Goal: Task Accomplishment & Management: Complete application form

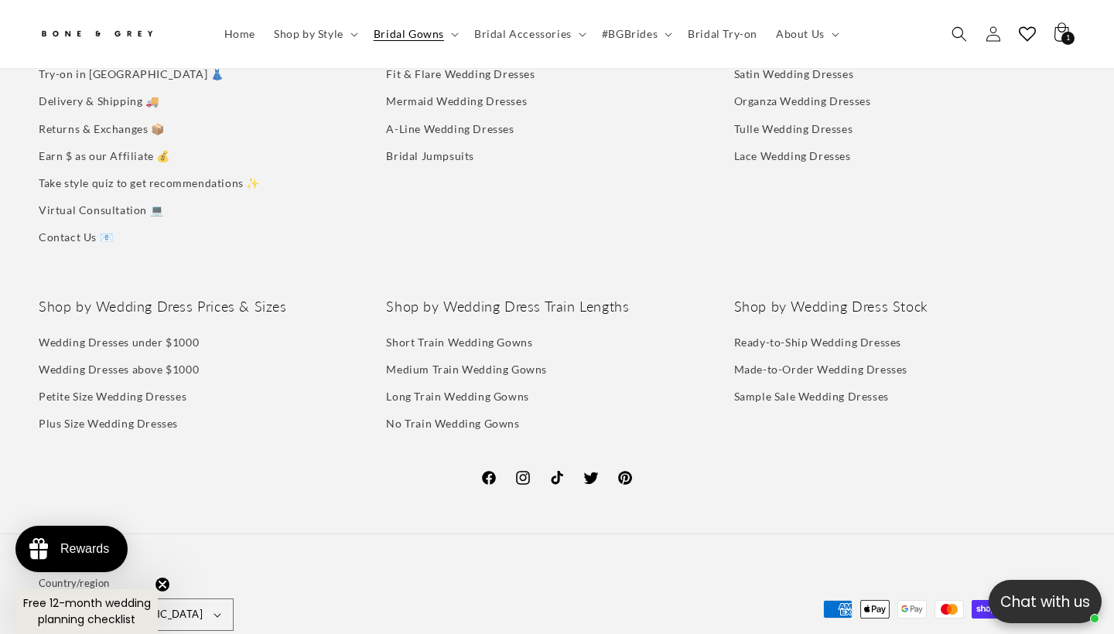
scroll to position [0, 752]
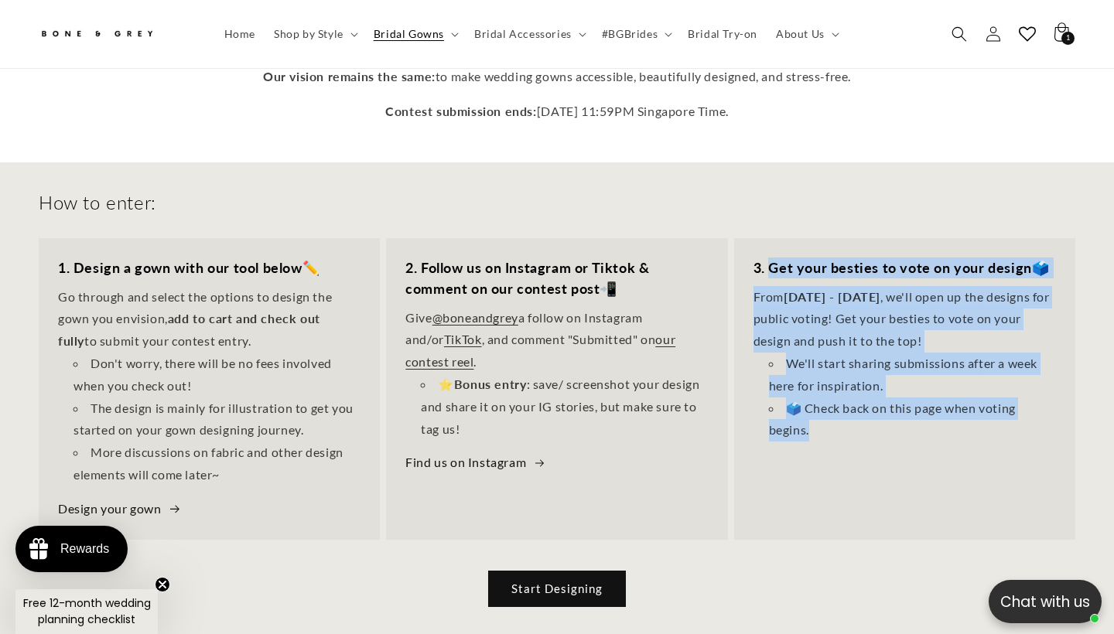
scroll to position [362, 0]
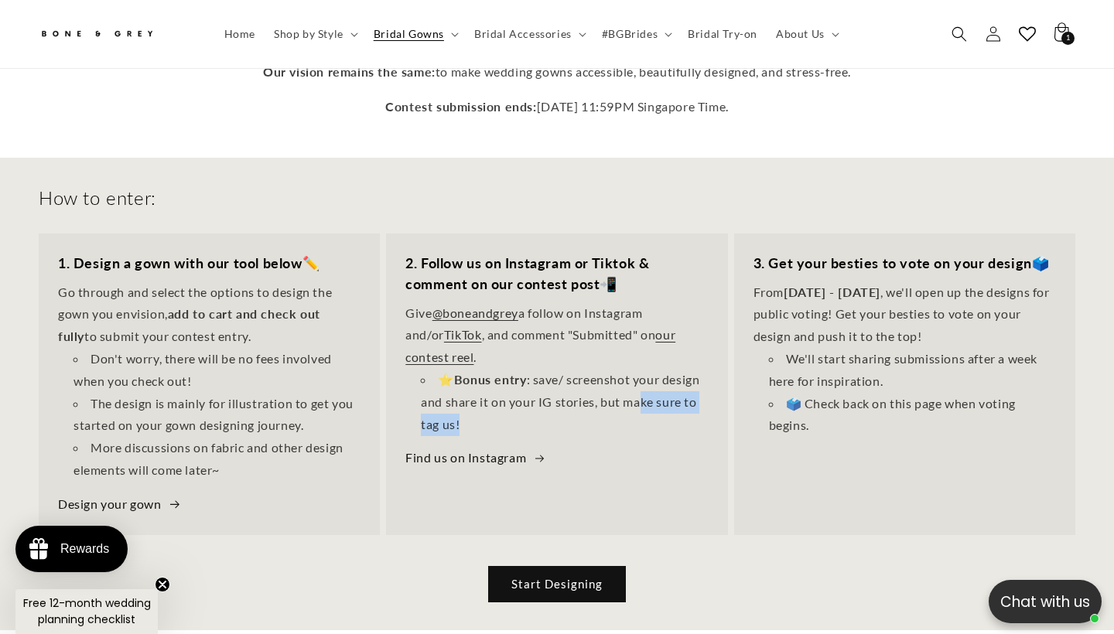
click at [641, 375] on li "⭐ Bonus entry : save/ screenshot your design and share it on your IG stories, b…" at bounding box center [564, 402] width 287 height 67
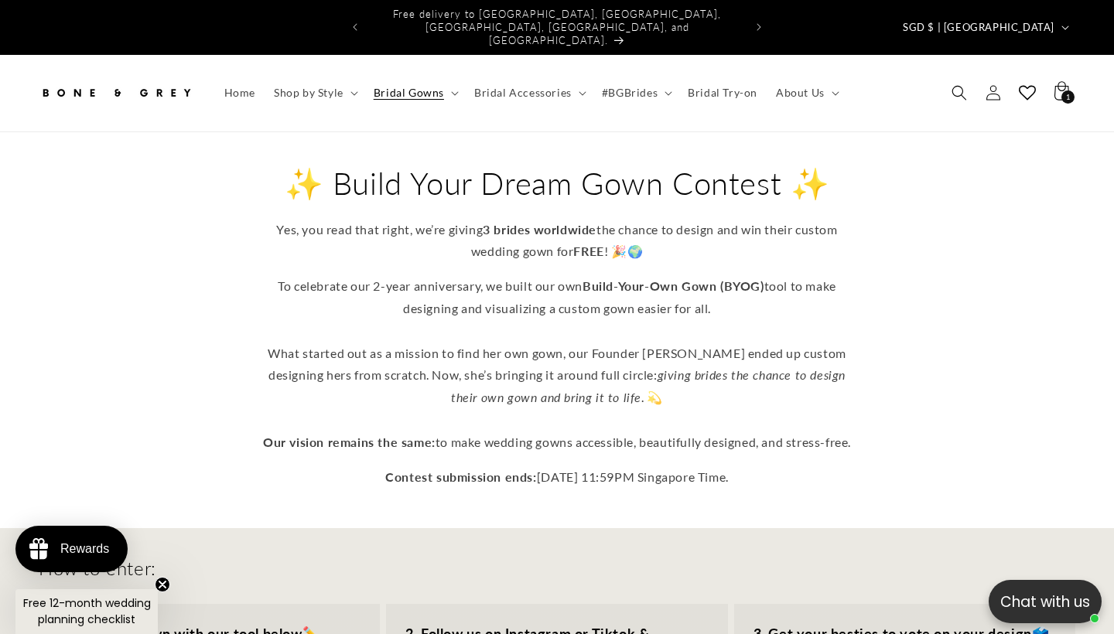
scroll to position [0, 0]
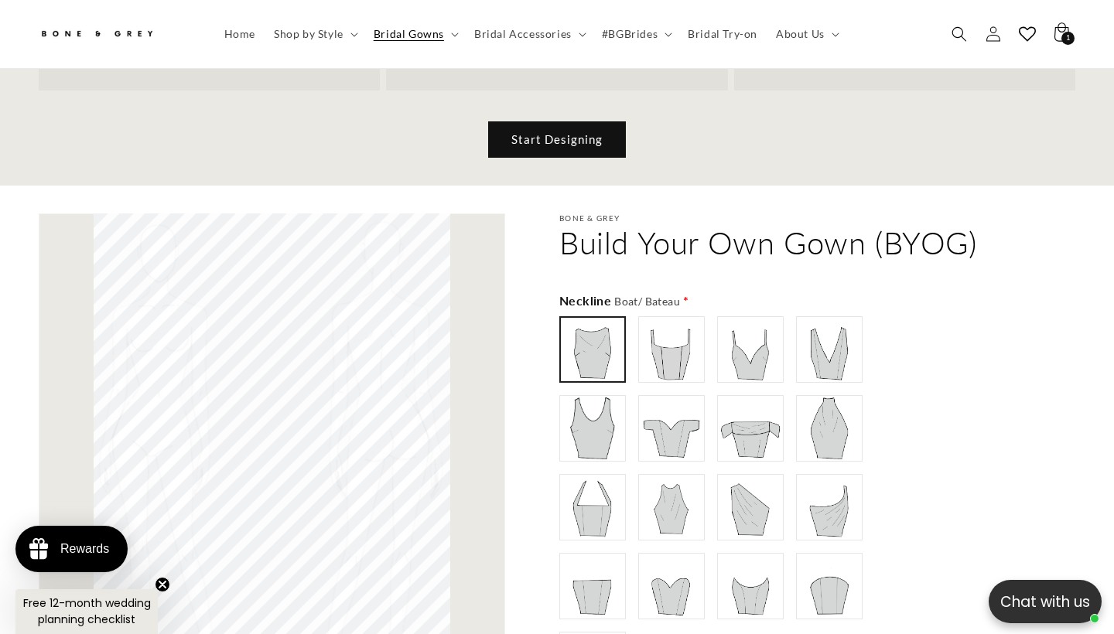
click at [161, 583] on icon "Close teaser" at bounding box center [162, 585] width 6 height 6
